Goal: Information Seeking & Learning: Understand process/instructions

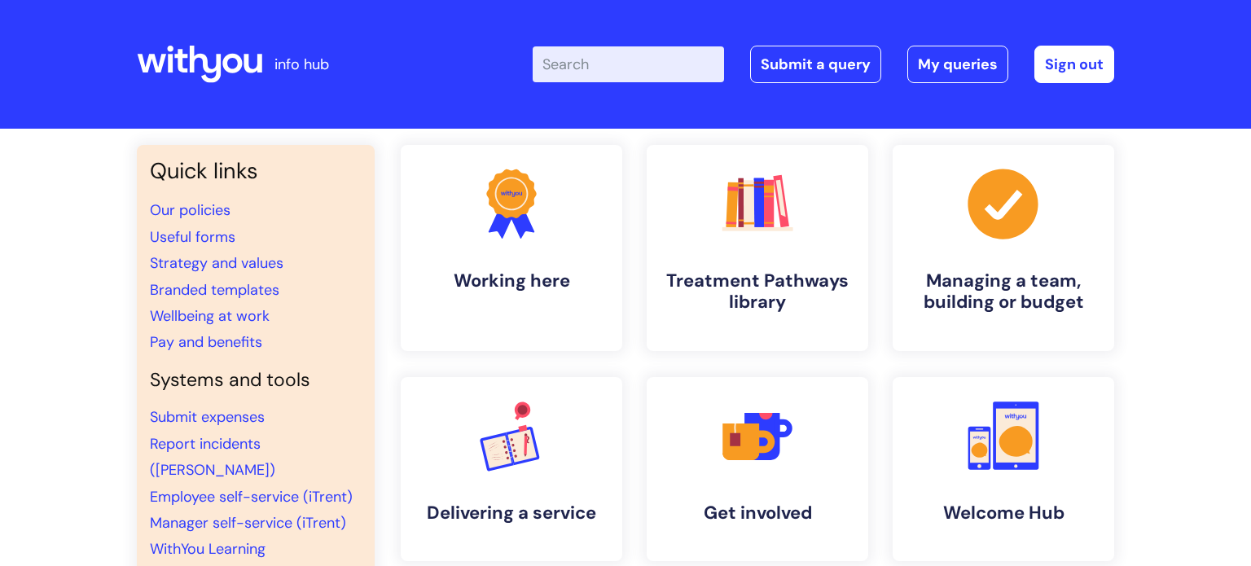
click at [643, 60] on input "Enter your search term here..." at bounding box center [628, 64] width 191 height 36
type input "my jour"
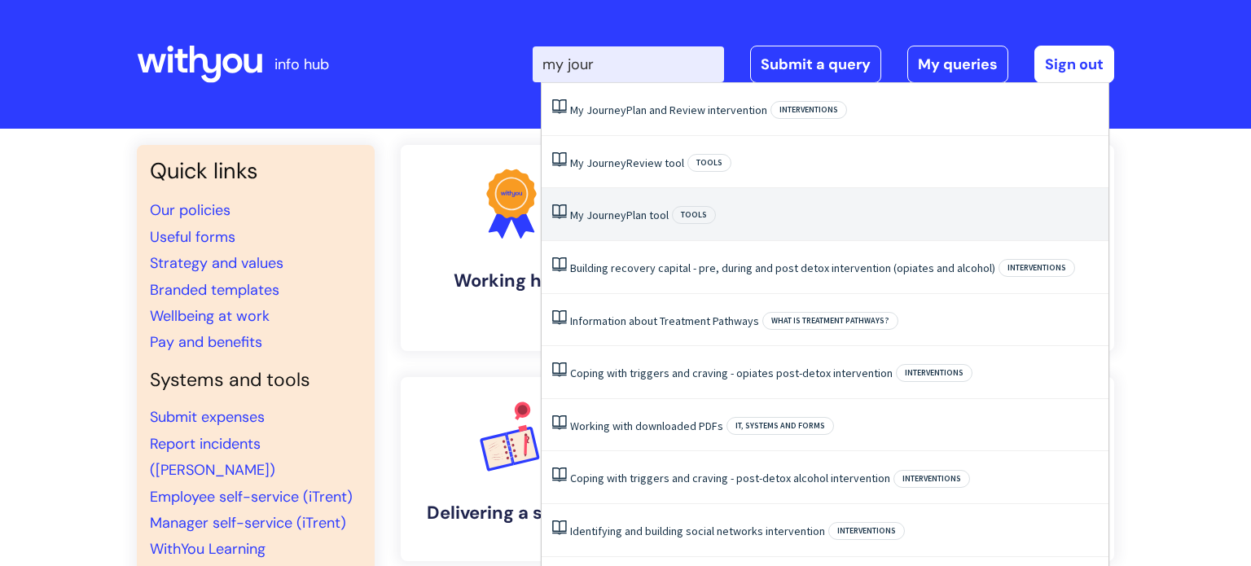
click at [628, 220] on link "My Journey Plan tool" at bounding box center [619, 215] width 99 height 15
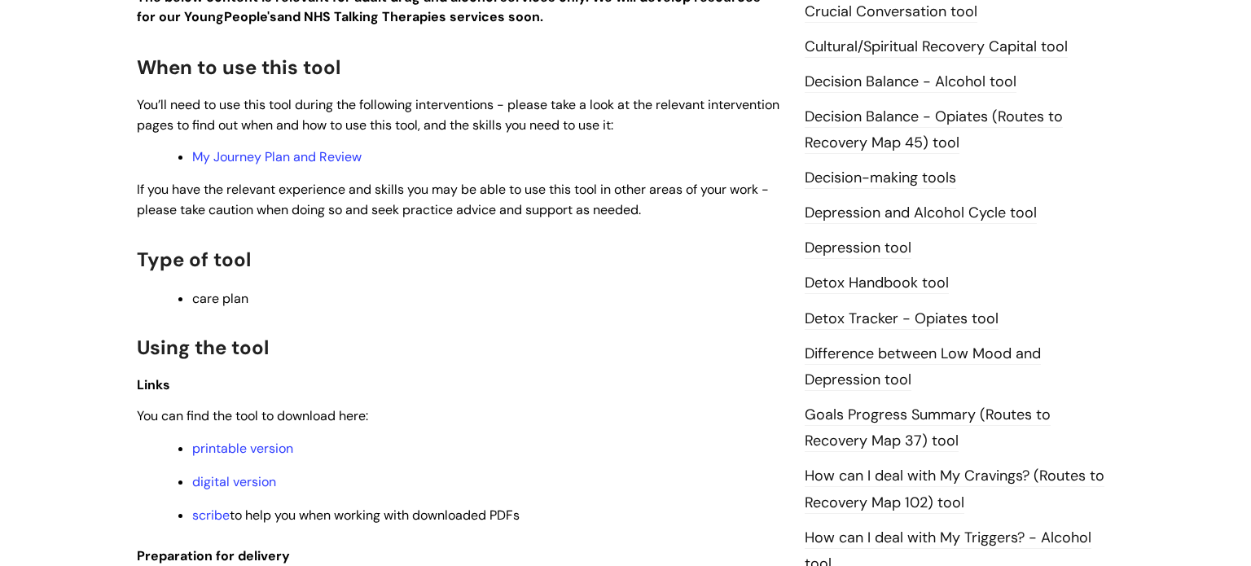
scroll to position [795, 0]
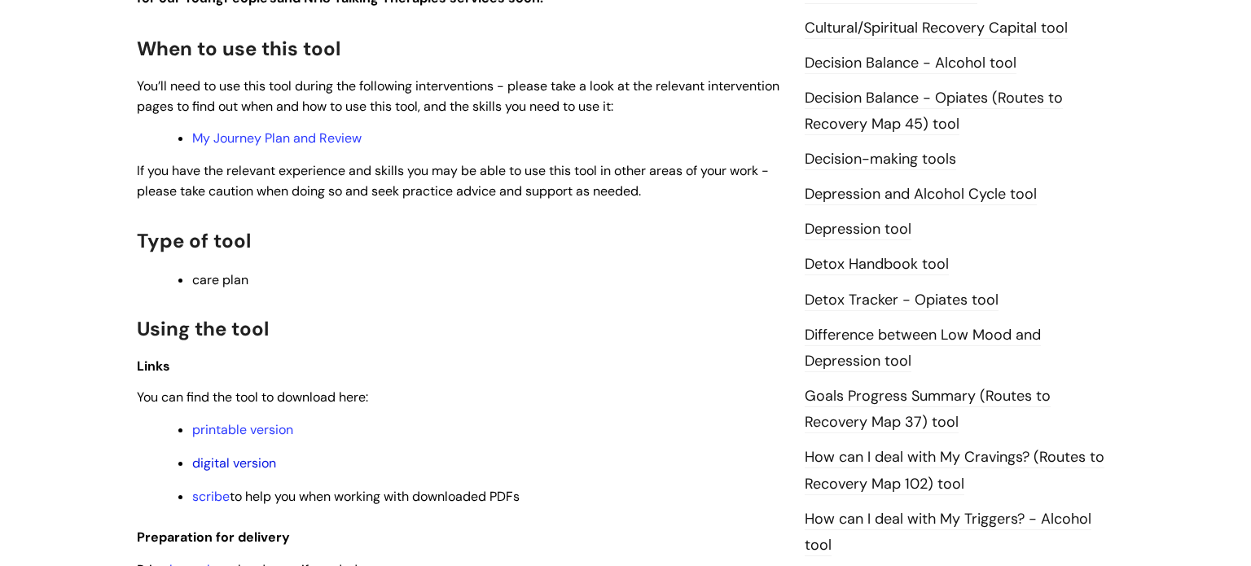
click at [252, 468] on link "digital version" at bounding box center [234, 462] width 84 height 17
